Goal: Navigation & Orientation: Find specific page/section

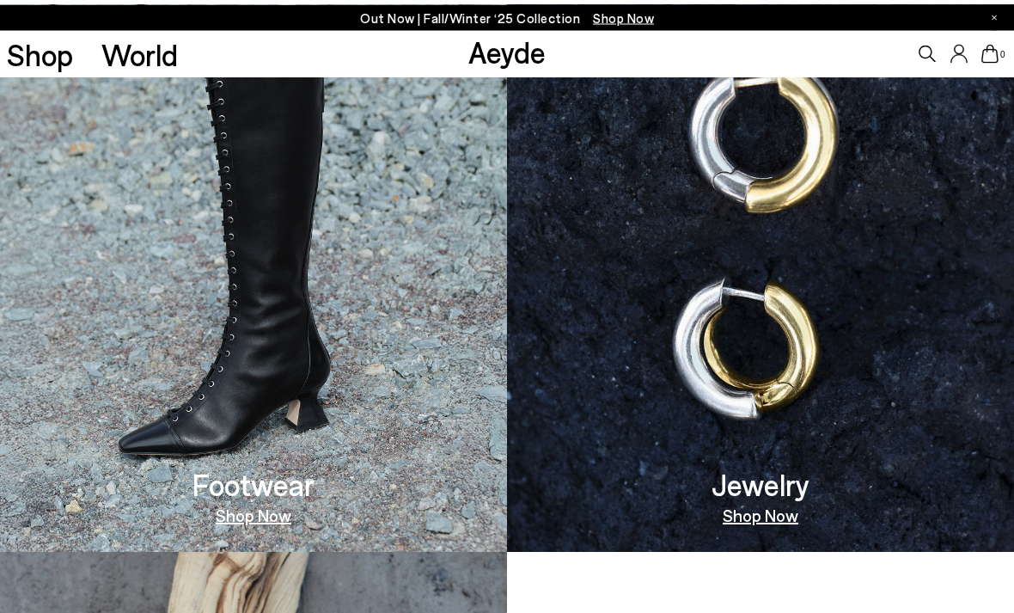
scroll to position [966, 0]
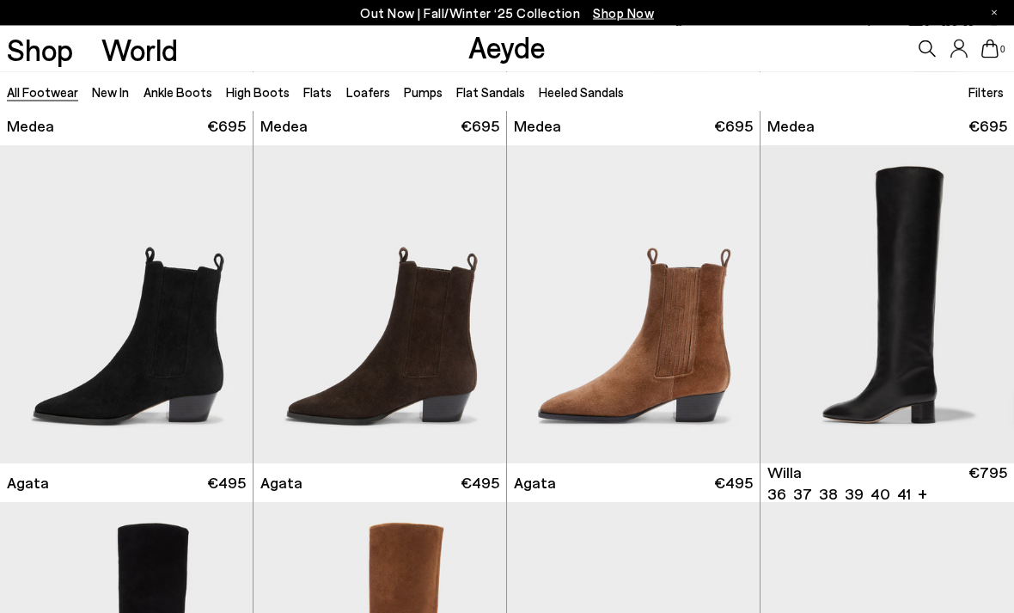
scroll to position [322, 0]
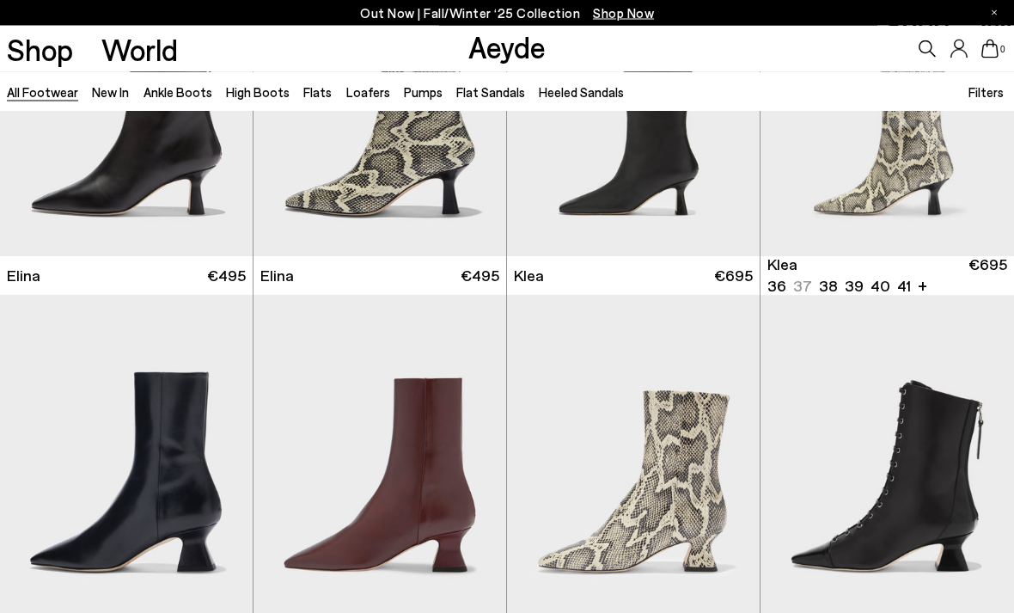
scroll to position [1599, 0]
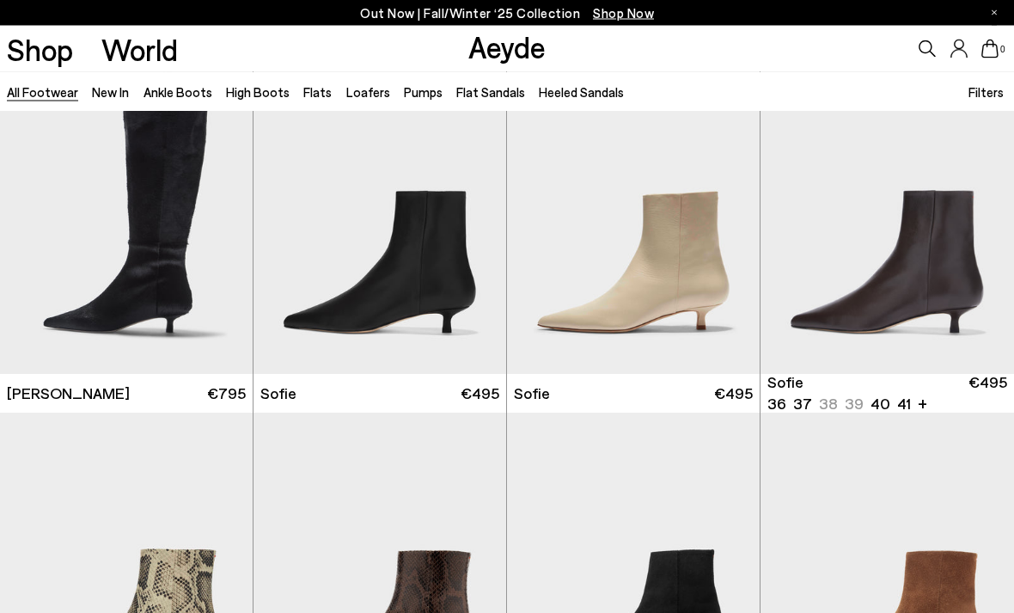
scroll to position [4334, 0]
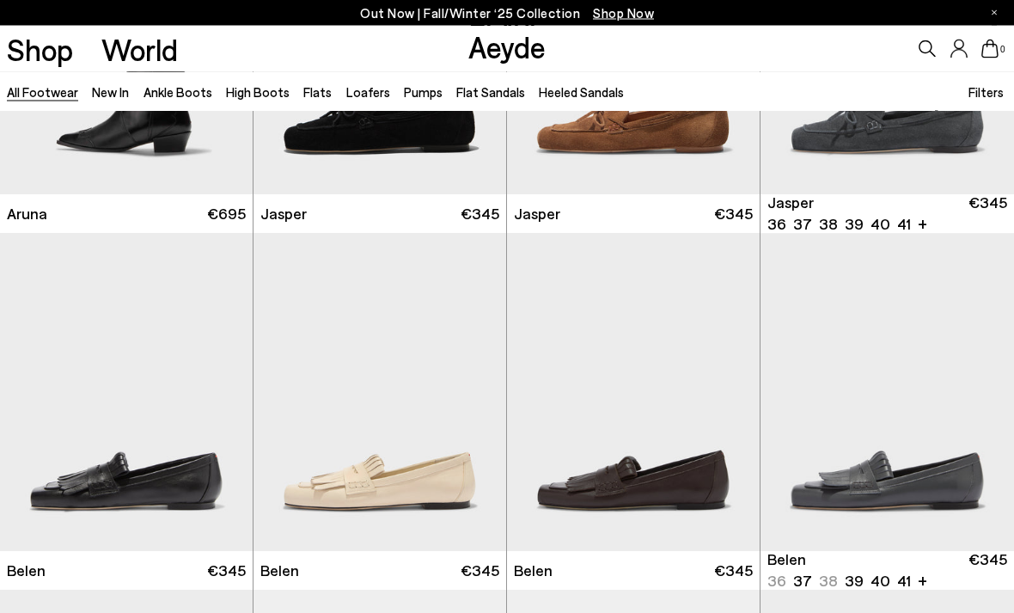
scroll to position [11399, 0]
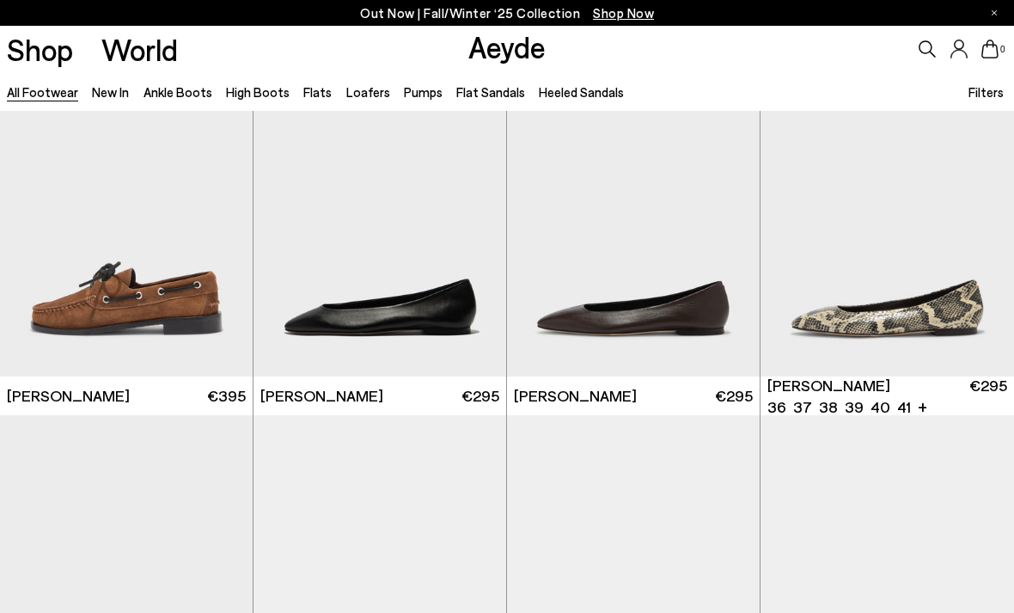
scroll to position [13244, 0]
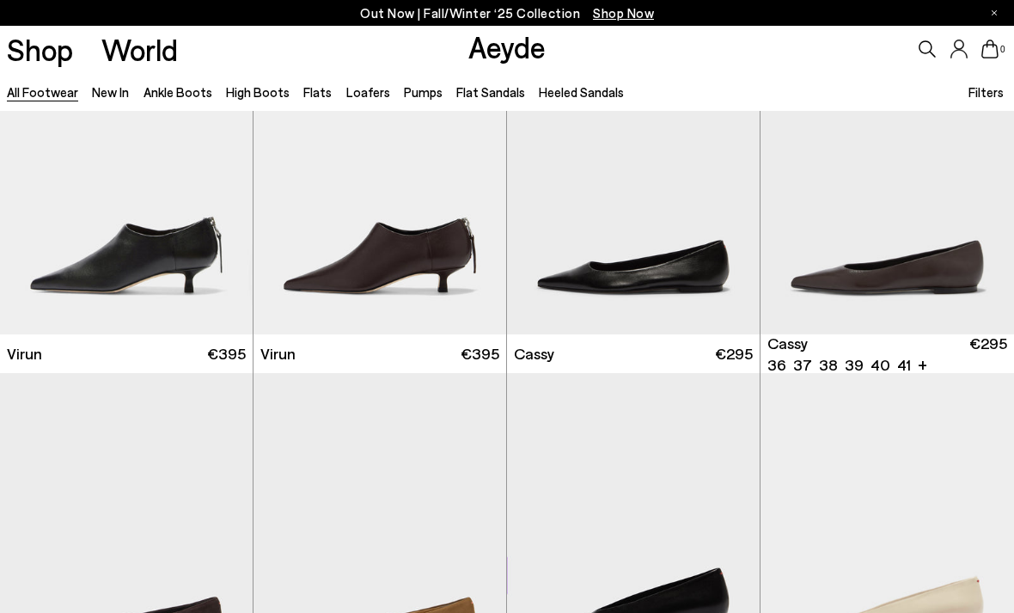
scroll to position [16848, 0]
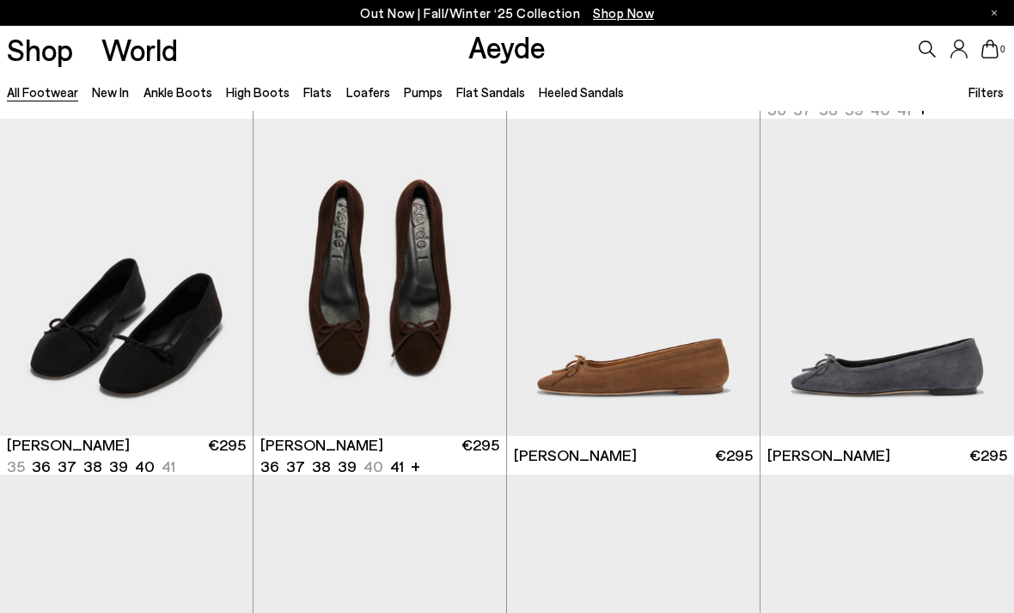
scroll to position [18872, 0]
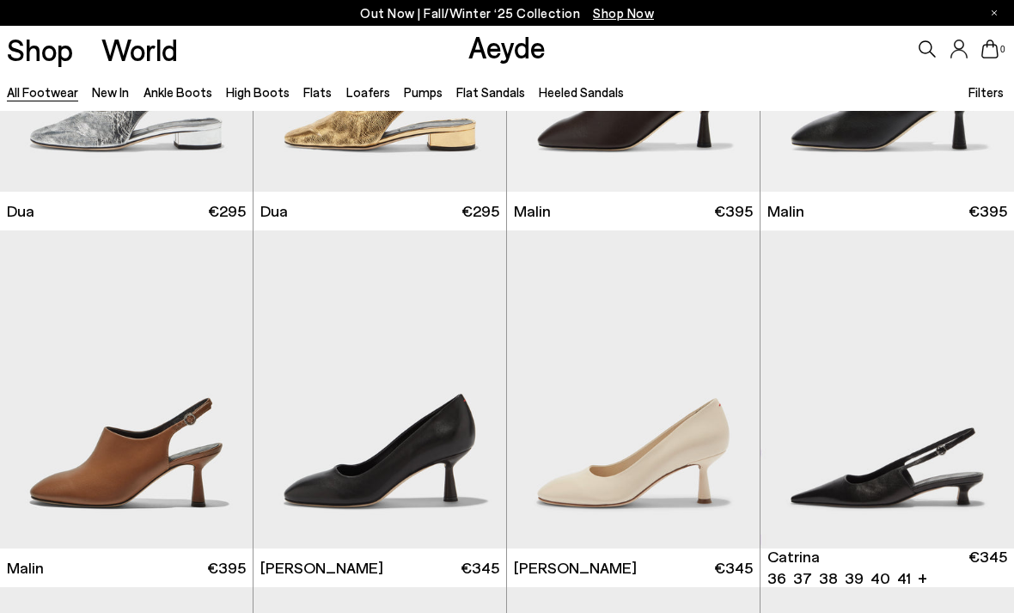
scroll to position [21087, 0]
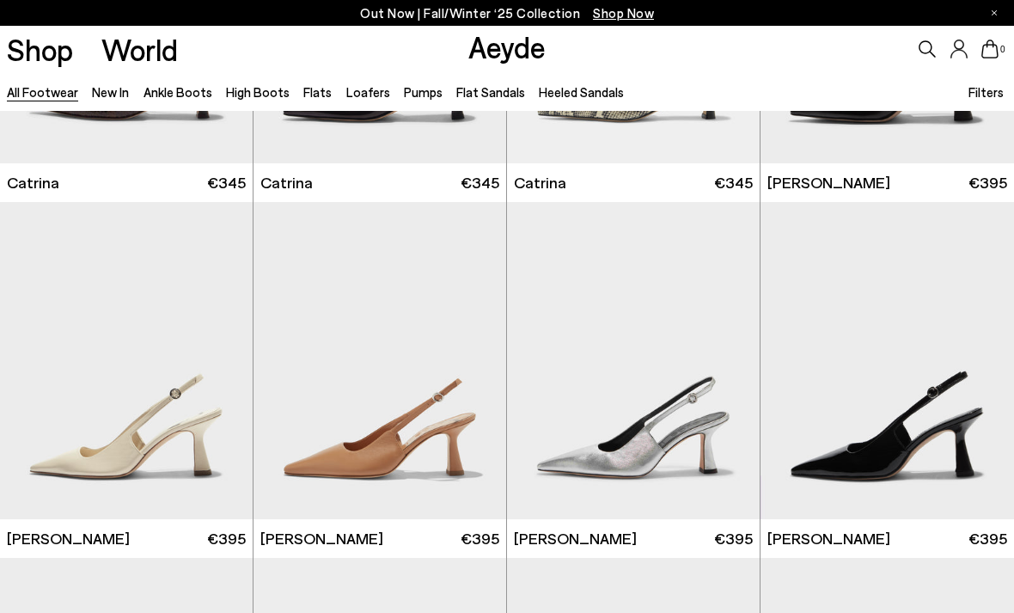
scroll to position [22527, 0]
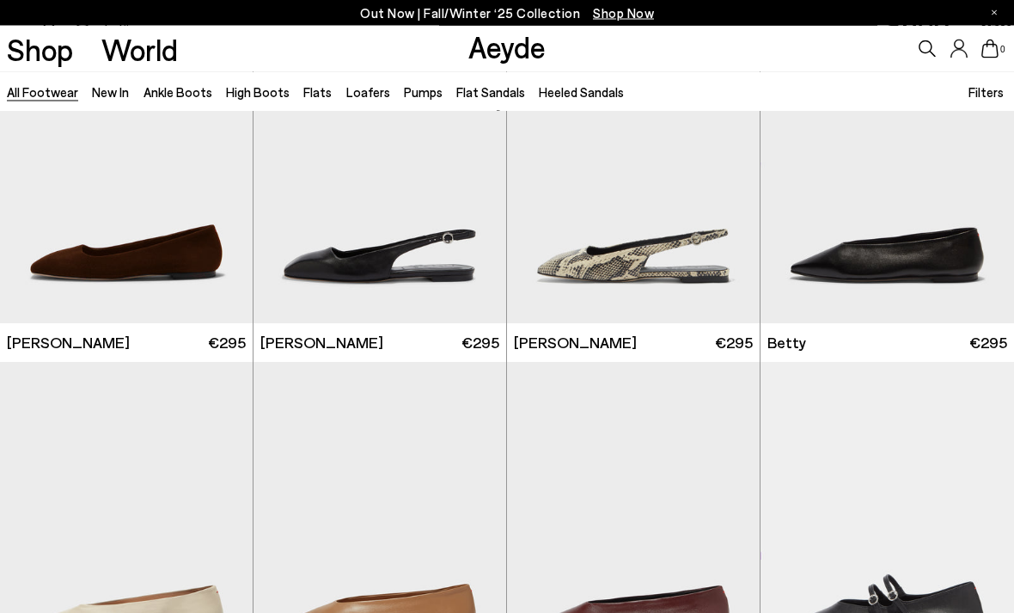
scroll to position [23579, 0]
